Goal: Transaction & Acquisition: Purchase product/service

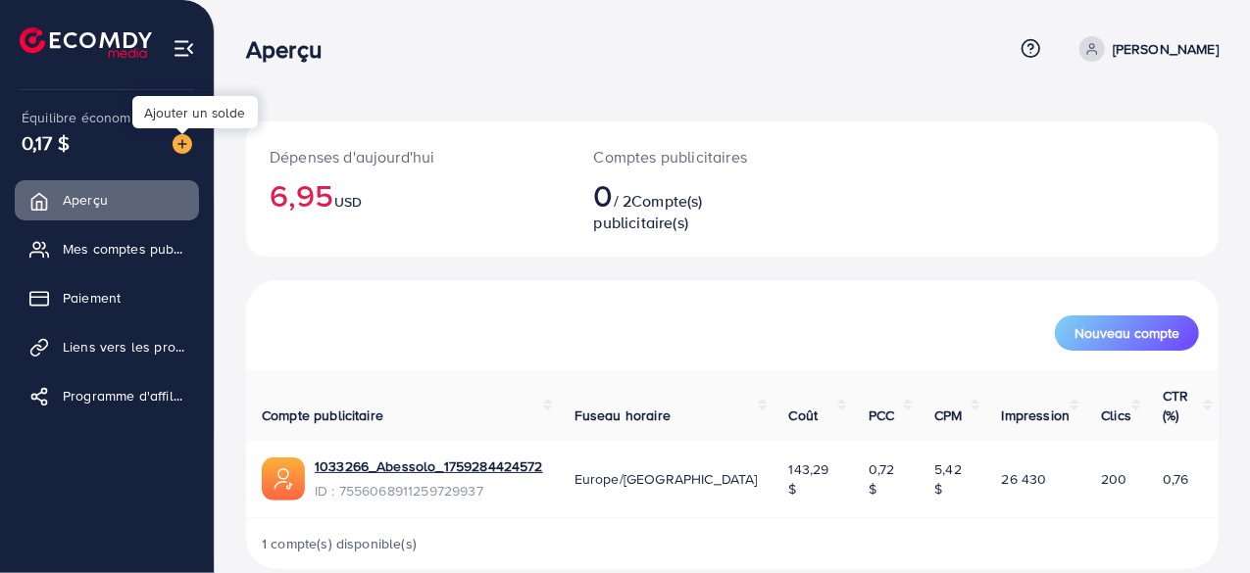
click at [177, 141] on img at bounding box center [182, 144] width 20 height 20
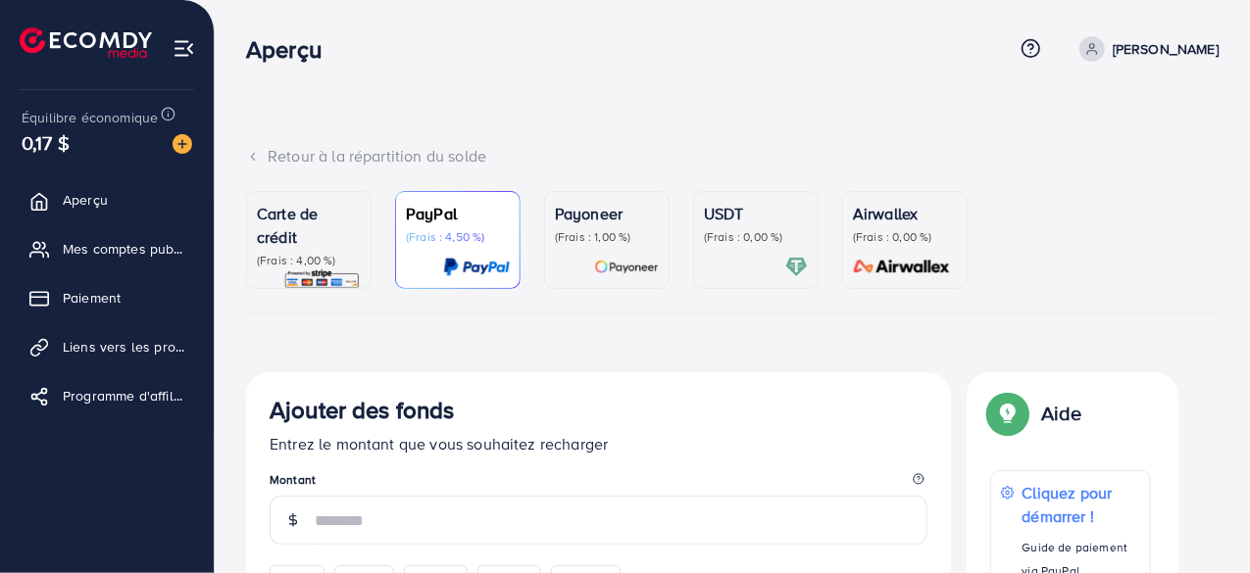
click at [620, 246] on div "Payoneer (Frais : 1,00 %)" at bounding box center [607, 240] width 104 height 76
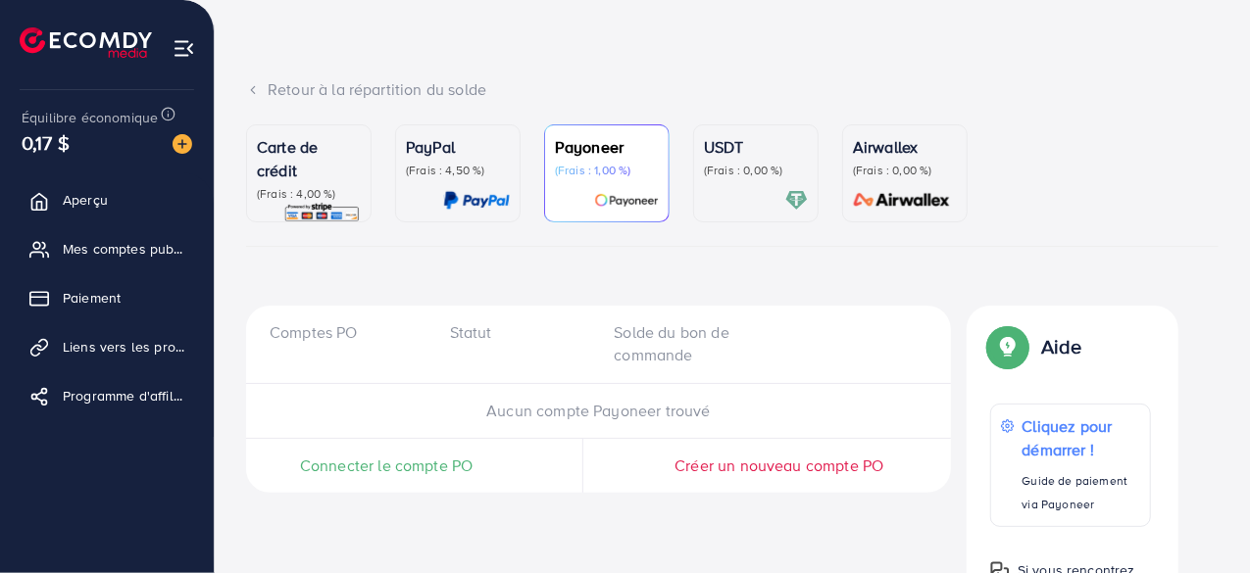
scroll to position [73, 0]
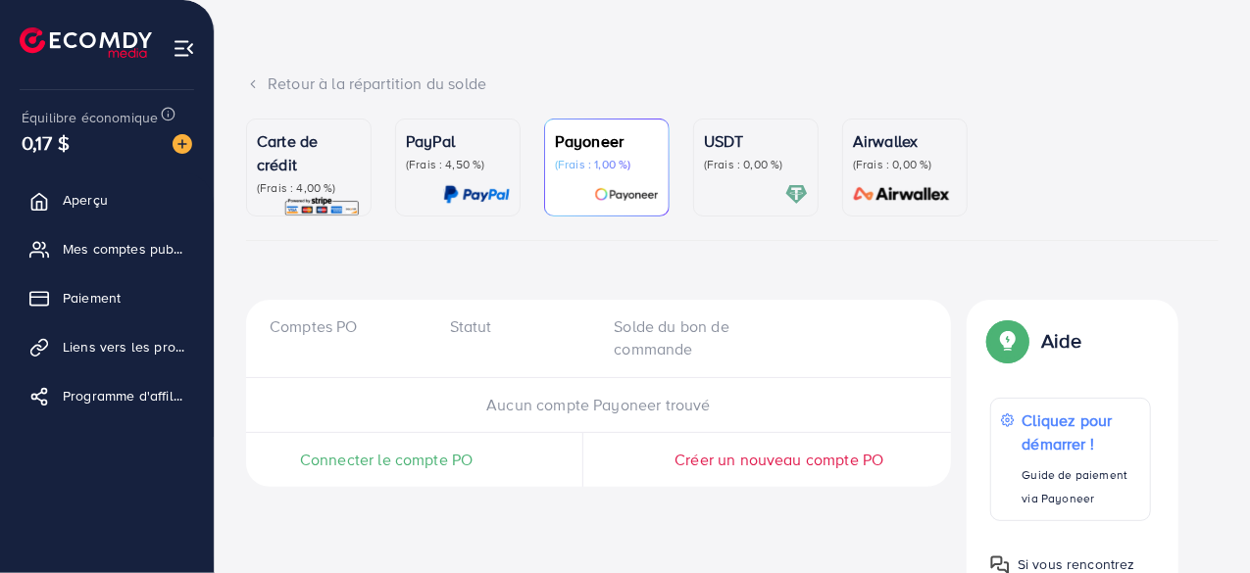
click at [904, 166] on font "(Frais : 0,00 %)" at bounding box center [892, 164] width 79 height 17
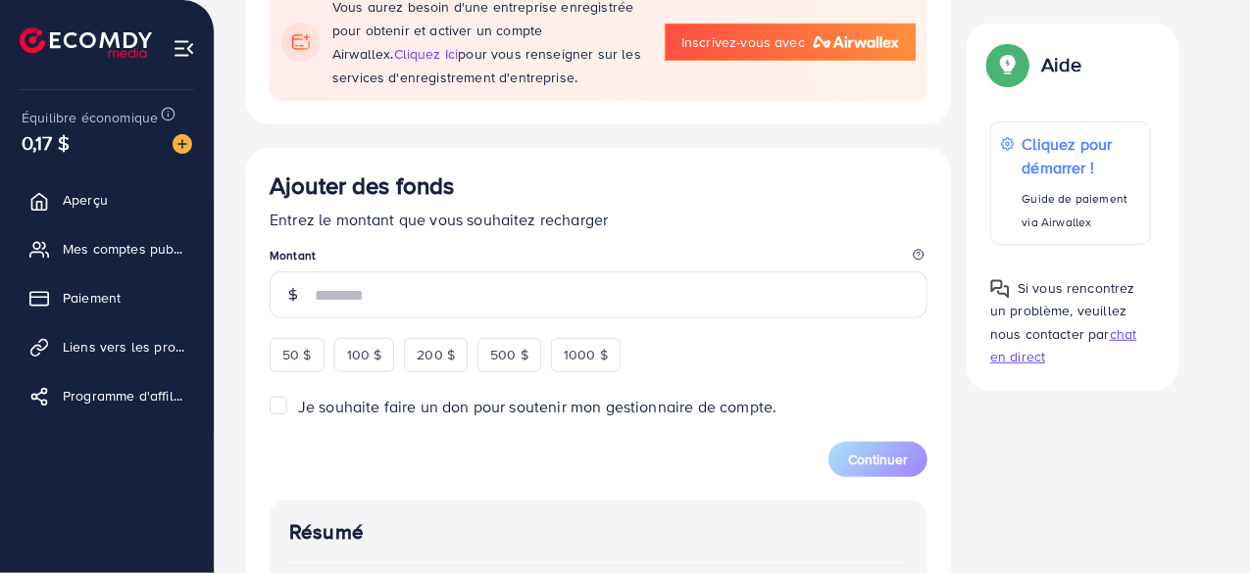
scroll to position [414, 0]
click at [298, 355] on font "50 $" at bounding box center [296, 354] width 29 height 20
type input "**"
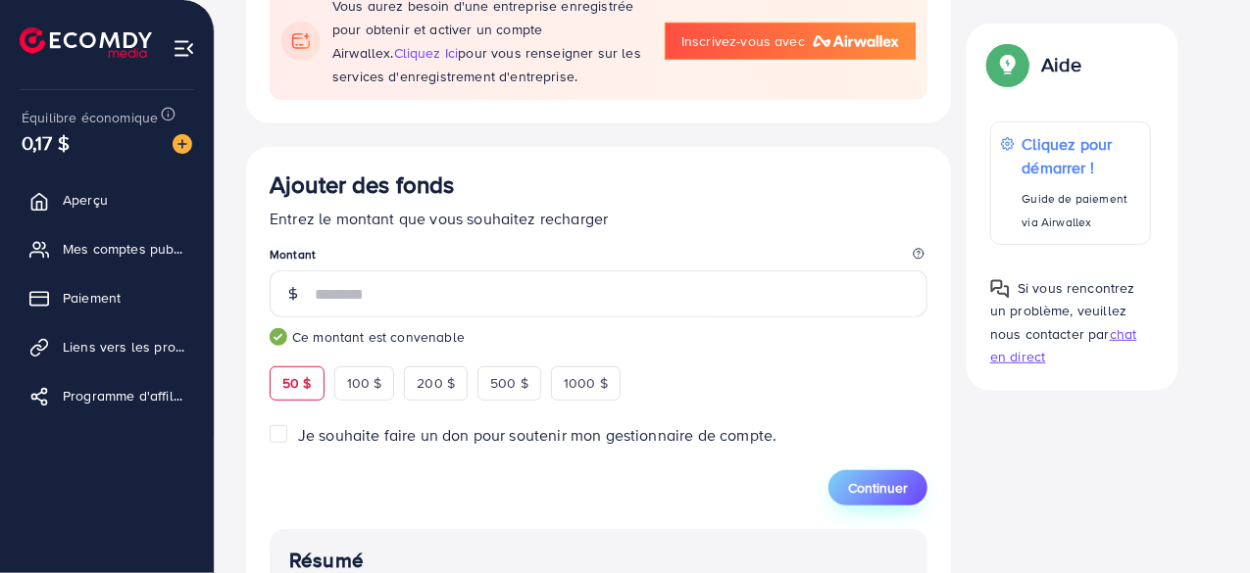
click at [898, 487] on font "Continuer" at bounding box center [878, 488] width 60 height 20
